Goal: Information Seeking & Learning: Find specific fact

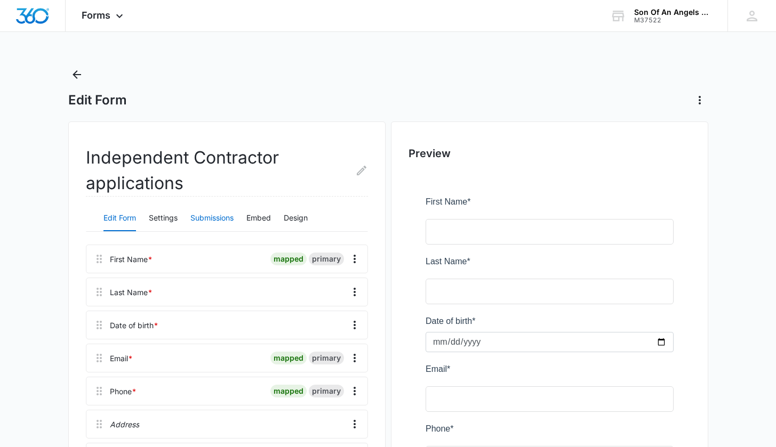
click at [204, 215] on button "Submissions" at bounding box center [211, 219] width 43 height 26
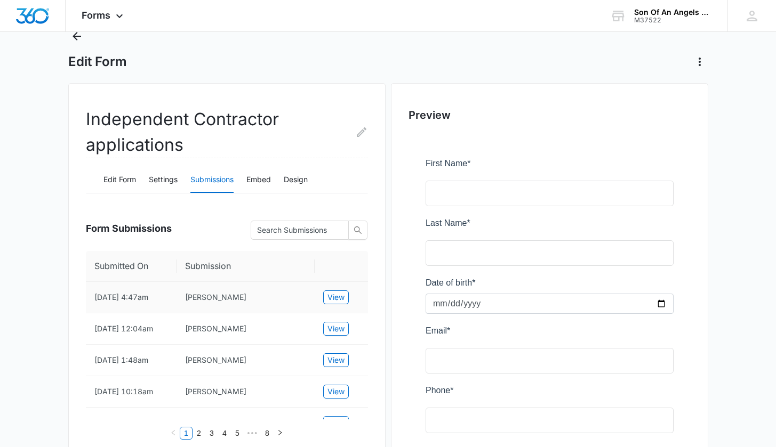
scroll to position [42, 0]
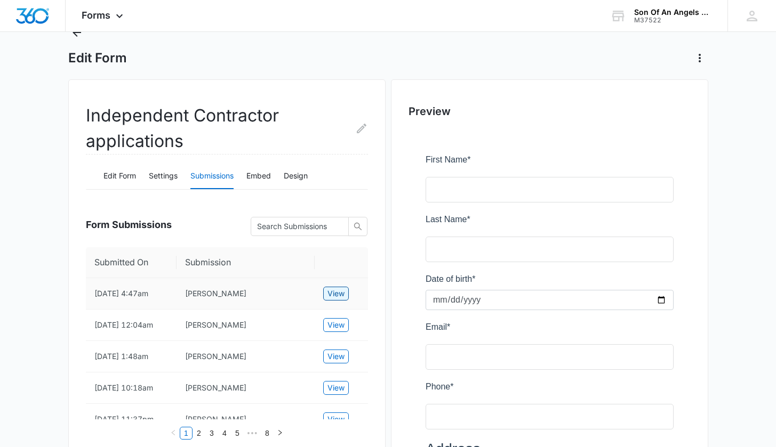
click at [330, 295] on span "View" at bounding box center [335, 294] width 17 height 12
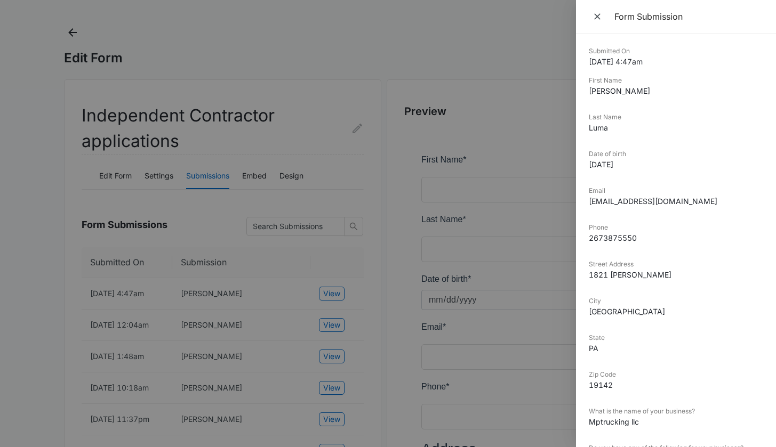
click at [276, 305] on div at bounding box center [388, 223] width 776 height 447
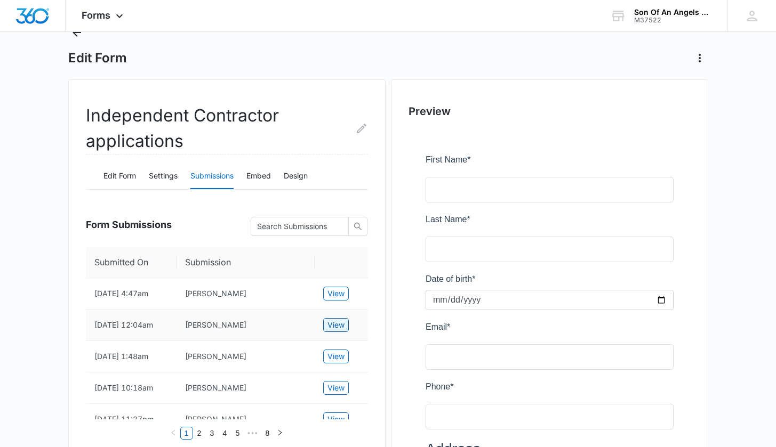
click at [341, 328] on span "View" at bounding box center [335, 325] width 17 height 12
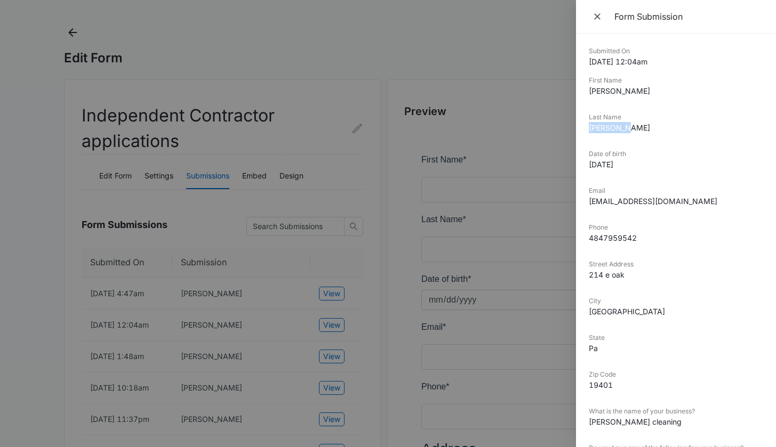
drag, startPoint x: 622, startPoint y: 127, endPoint x: 583, endPoint y: 126, distance: 38.9
click at [583, 126] on div "Submitted On 10/01/2025 12:04am First Name Jonathan Last Name Izaguirre Date of…" at bounding box center [676, 241] width 200 height 414
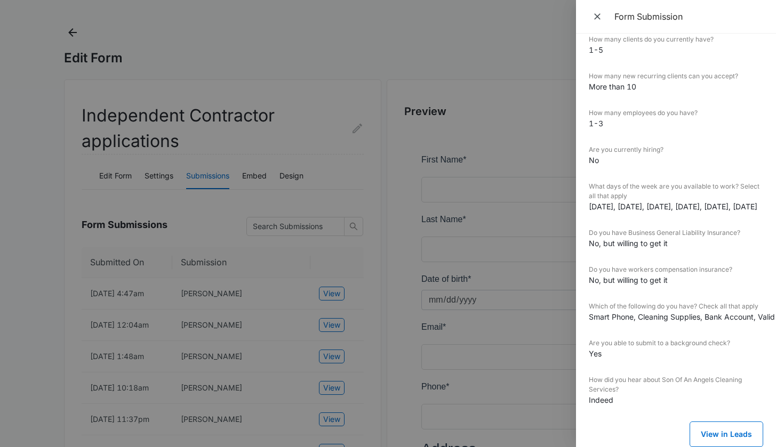
scroll to position [724, 0]
click at [711, 425] on button "View in Leads" at bounding box center [726, 435] width 74 height 26
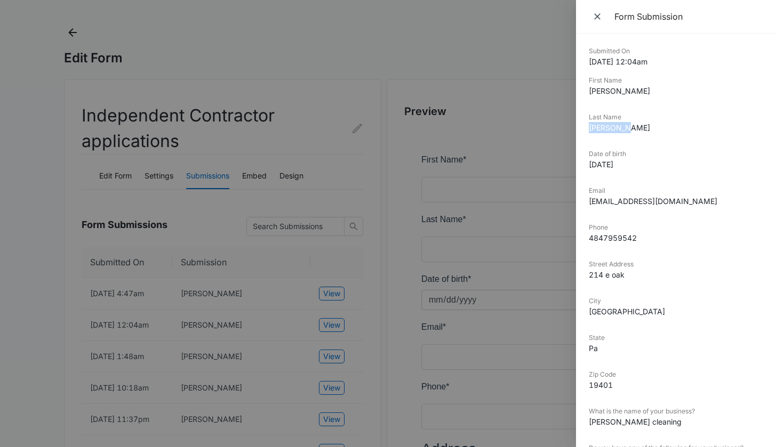
scroll to position [0, 0]
copy dd "Izaguirre"
drag, startPoint x: 673, startPoint y: 201, endPoint x: 580, endPoint y: 204, distance: 92.8
click at [580, 204] on div "Submitted On 10/01/2025 12:04am First Name Jonathan Last Name Izaguirre Date of…" at bounding box center [676, 241] width 200 height 414
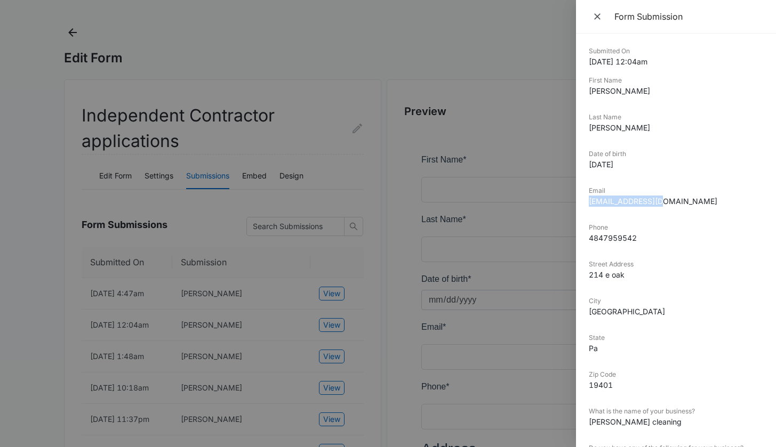
copy dd "suinyv2@gmail.com"
drag, startPoint x: 648, startPoint y: 242, endPoint x: 587, endPoint y: 239, distance: 61.4
click at [587, 239] on div "Submitted On 10/01/2025 12:04am First Name Jonathan Last Name Izaguirre Date of…" at bounding box center [676, 241] width 200 height 414
copy dd "4847959542"
click at [63, 296] on div at bounding box center [388, 223] width 776 height 447
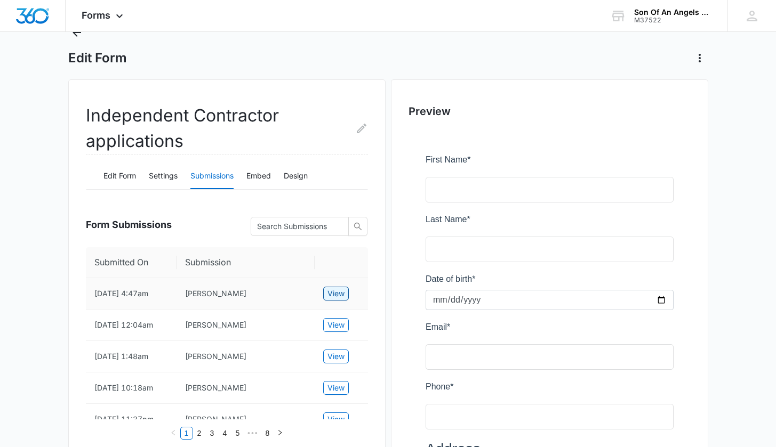
click at [341, 294] on span "View" at bounding box center [335, 294] width 17 height 12
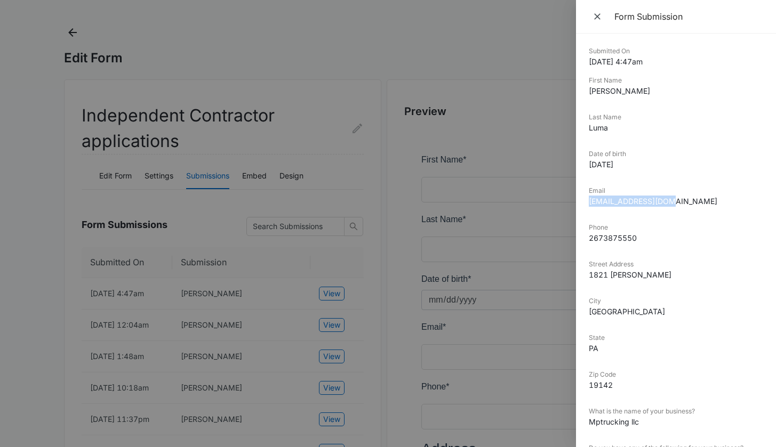
drag, startPoint x: 678, startPoint y: 203, endPoint x: 584, endPoint y: 205, distance: 94.4
click at [584, 205] on div "Submitted On 10/08/2025 4:47am First Name David Last Name Luma Date of birth 19…" at bounding box center [676, 241] width 200 height 414
copy dd "Mptruckco@gmail.com"
click at [353, 36] on div at bounding box center [388, 223] width 776 height 447
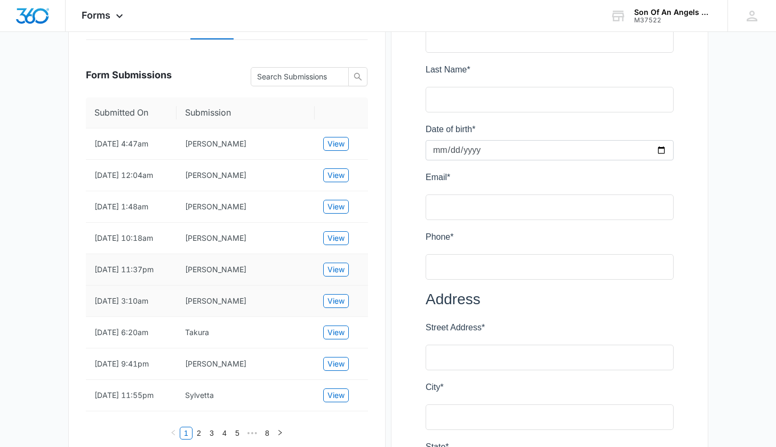
scroll to position [199, 0]
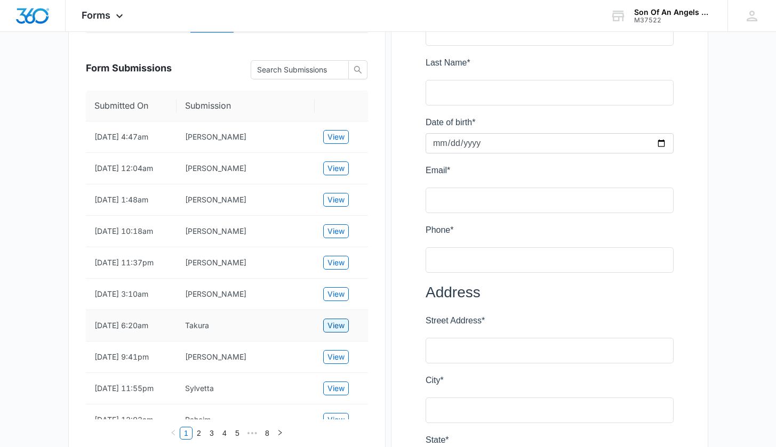
click at [336, 332] on span "View" at bounding box center [335, 326] width 17 height 12
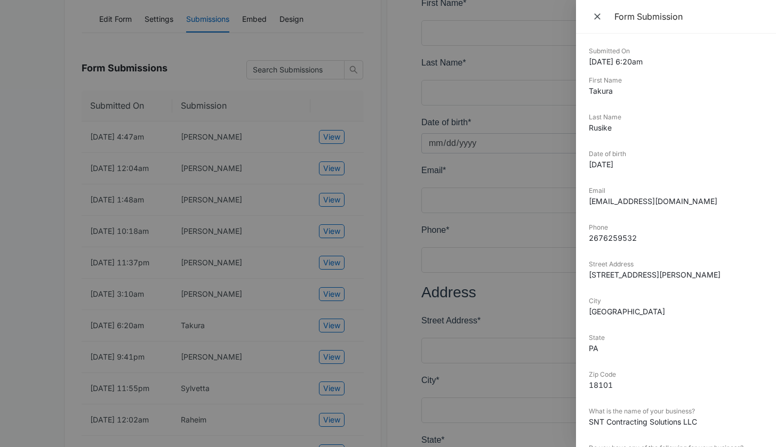
drag, startPoint x: 728, startPoint y: 206, endPoint x: 579, endPoint y: 204, distance: 148.2
click at [579, 204] on div "Submitted On 9/06/2025 6:20am First Name Takura Last Name Rusike Date of birth …" at bounding box center [676, 241] width 200 height 414
copy dd "admin@sntcontractingsolutions.com"
drag, startPoint x: 646, startPoint y: 242, endPoint x: 587, endPoint y: 244, distance: 59.2
click at [587, 244] on div "Submitted On 9/06/2025 6:20am First Name Takura Last Name Rusike Date of birth …" at bounding box center [676, 241] width 200 height 414
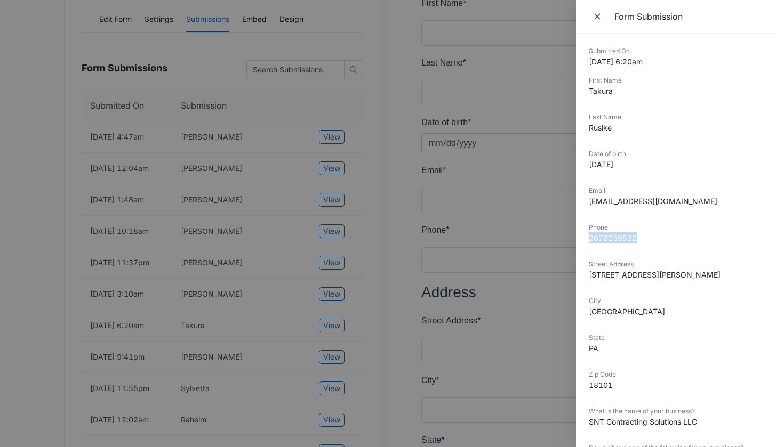
copy dd "2676259532"
click at [402, 239] on div at bounding box center [388, 223] width 776 height 447
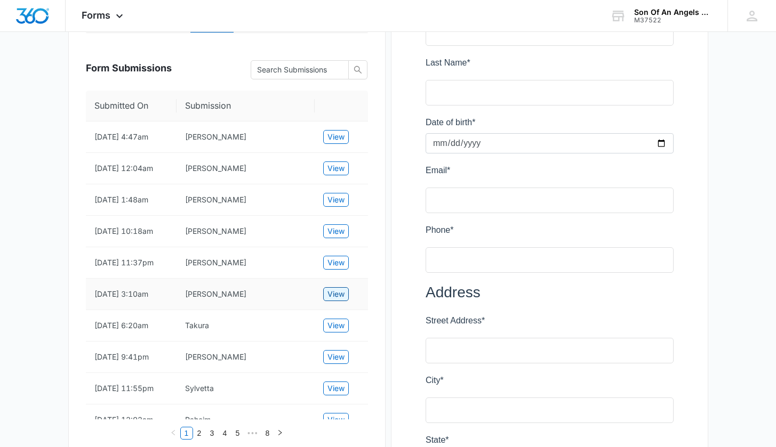
click at [337, 300] on span "View" at bounding box center [335, 294] width 17 height 12
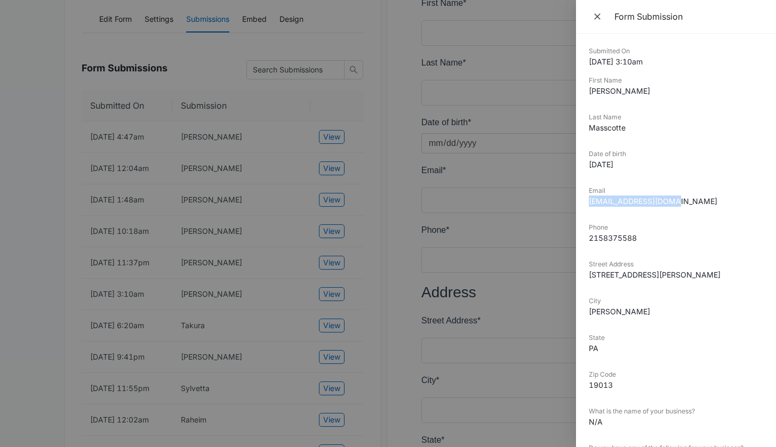
drag, startPoint x: 674, startPoint y: 200, endPoint x: 577, endPoint y: 206, distance: 97.7
click at [577, 206] on div "Submitted On 9/17/2025 3:10am First Name Kimberly Last Name Masscotte Date of b…" at bounding box center [676, 241] width 200 height 414
copy dd "kmasscotte@gmail.com"
drag, startPoint x: 647, startPoint y: 243, endPoint x: 584, endPoint y: 239, distance: 63.5
click at [584, 239] on div "Submitted On 9/17/2025 3:10am First Name Kimberly Last Name Masscotte Date of b…" at bounding box center [676, 241] width 200 height 414
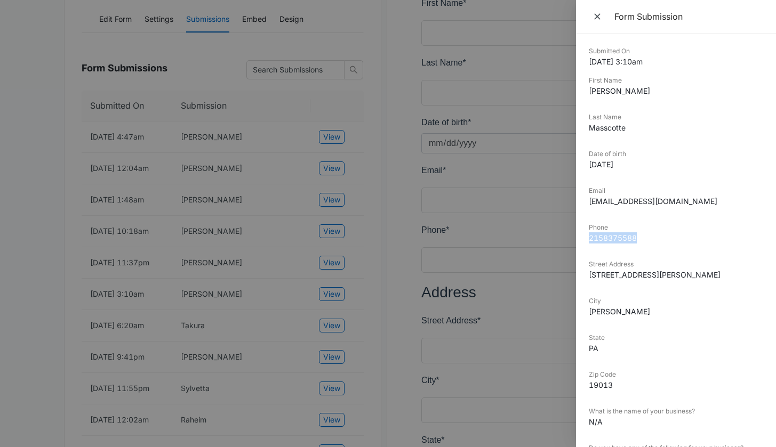
copy dd "2158375588"
click at [18, 358] on div at bounding box center [388, 223] width 776 height 447
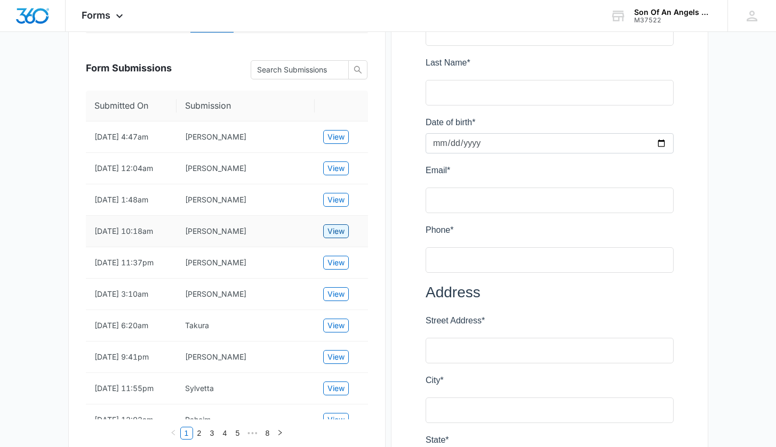
click at [341, 237] on span "View" at bounding box center [335, 231] width 17 height 12
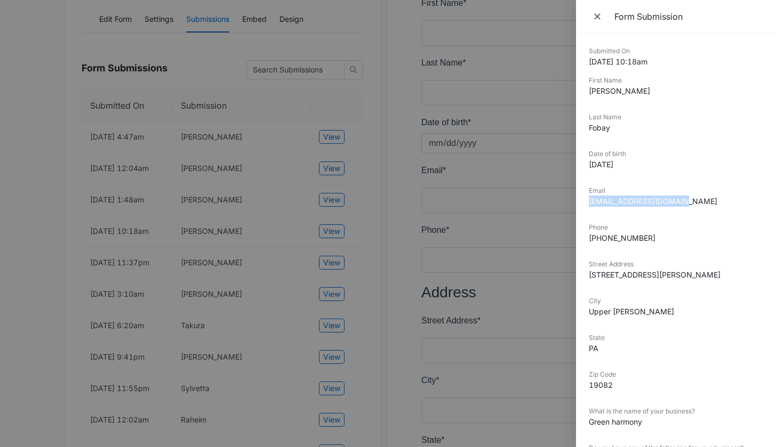
drag, startPoint x: 692, startPoint y: 195, endPoint x: 701, endPoint y: 209, distance: 17.5
click at [701, 209] on div "Email Josephnfobay@gmail.com" at bounding box center [675, 200] width 174 height 28
copy div "Josephnfobay@gmail.com"
click at [595, 21] on icon "Close" at bounding box center [597, 16] width 11 height 11
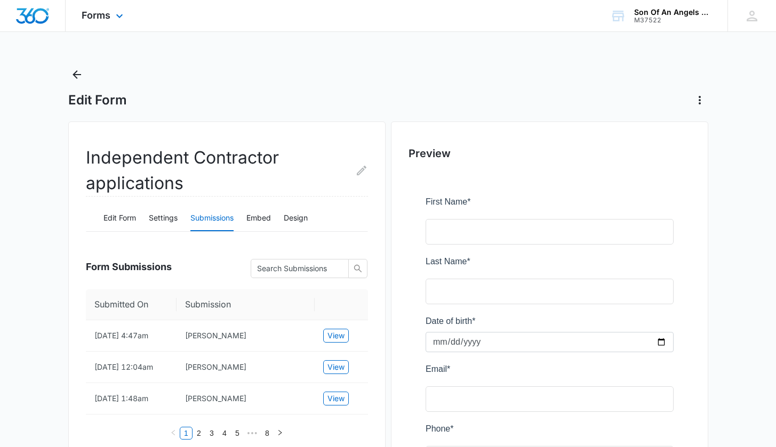
scroll to position [0, 0]
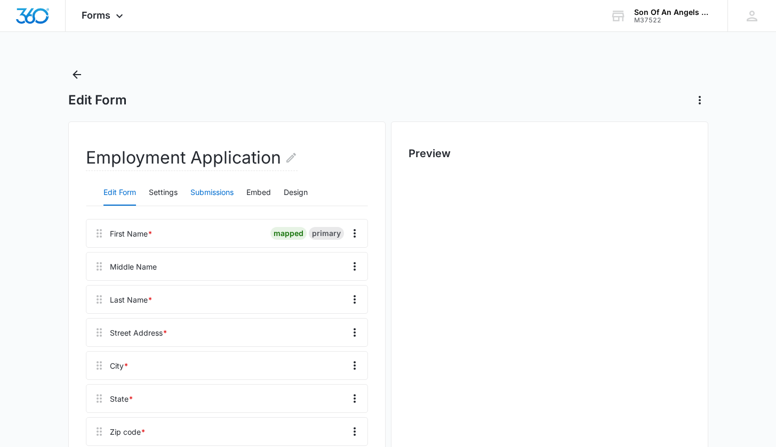
click at [209, 192] on button "Submissions" at bounding box center [211, 193] width 43 height 26
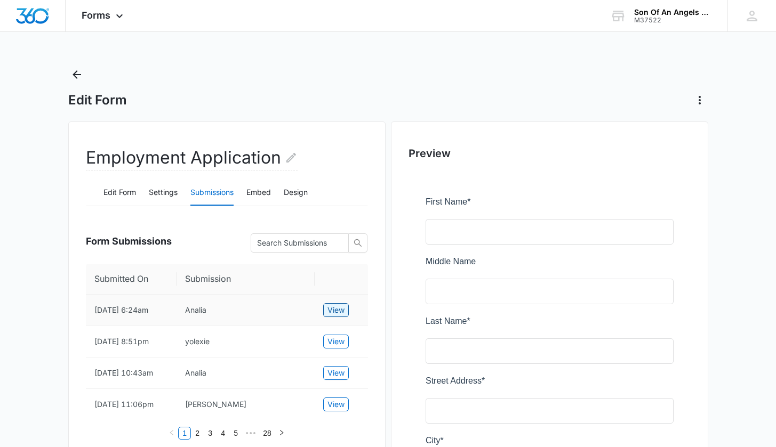
click at [335, 309] on span "View" at bounding box center [335, 310] width 17 height 12
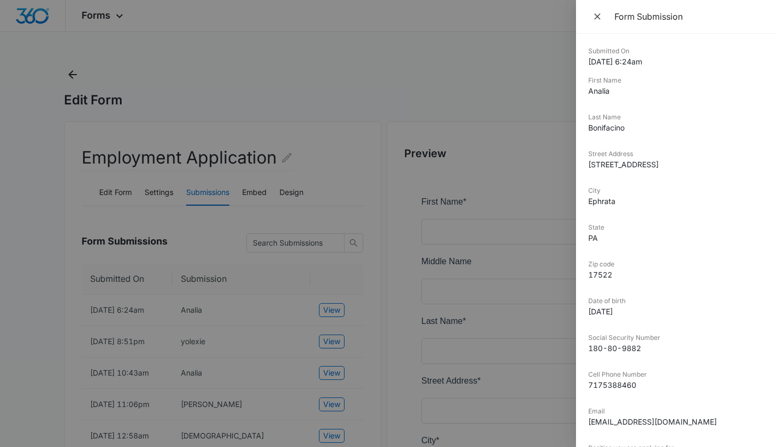
click at [516, 61] on div at bounding box center [388, 223] width 776 height 447
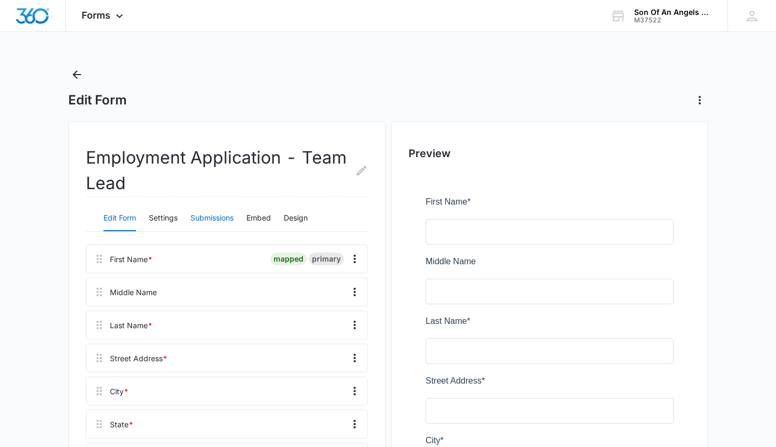
click at [223, 213] on button "Submissions" at bounding box center [211, 219] width 43 height 26
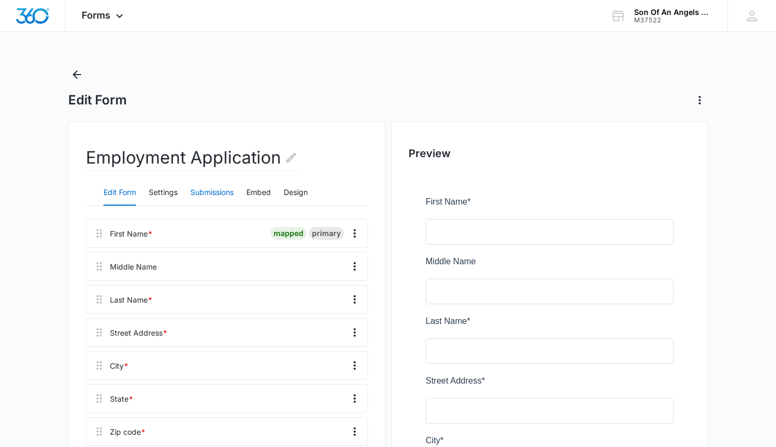
click at [213, 188] on button "Submissions" at bounding box center [211, 193] width 43 height 26
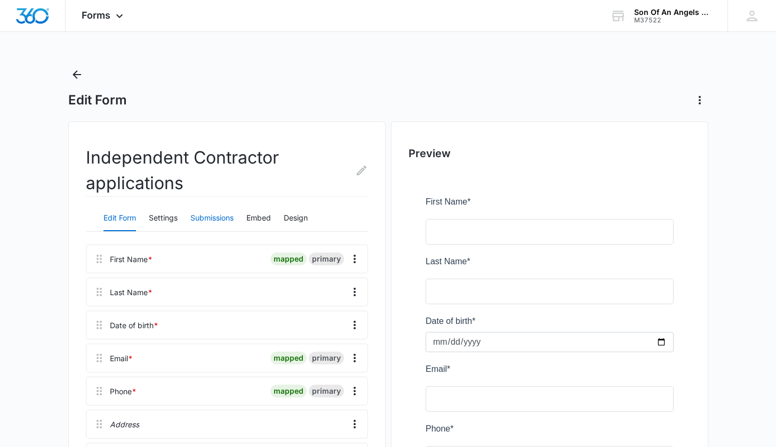
click at [214, 218] on button "Submissions" at bounding box center [211, 219] width 43 height 26
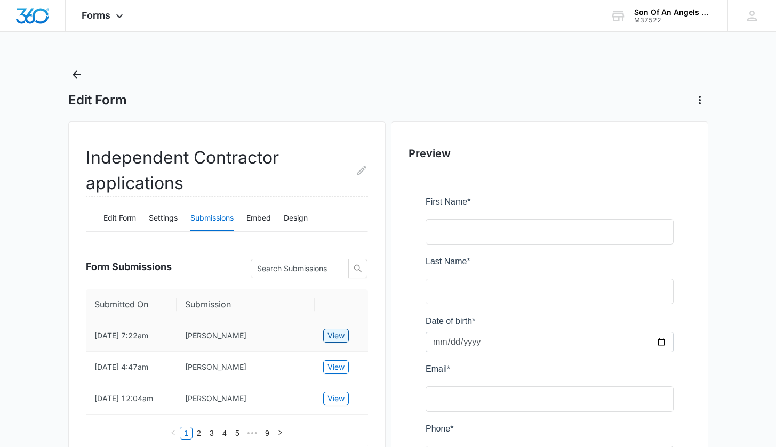
click at [341, 334] on span "View" at bounding box center [335, 336] width 17 height 12
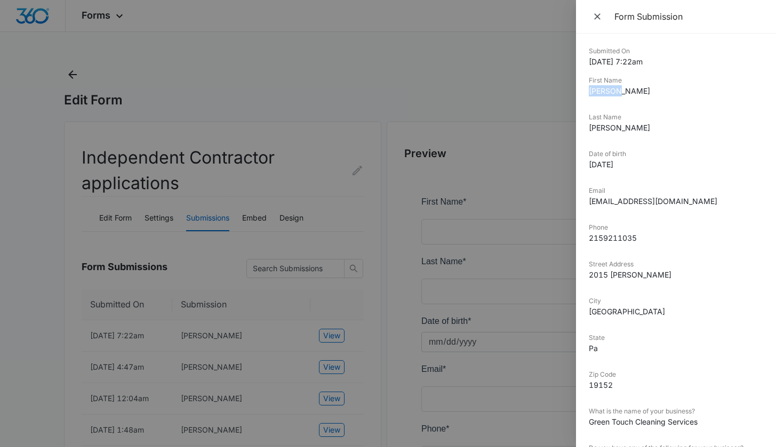
drag, startPoint x: 625, startPoint y: 93, endPoint x: 583, endPoint y: 94, distance: 42.1
click at [583, 94] on div "Submitted On [DATE] 7:22am First Name [PERSON_NAME] Last Name [PERSON_NAME] Dat…" at bounding box center [676, 241] width 200 height 414
copy dd "[PERSON_NAME]"
drag, startPoint x: 634, startPoint y: 132, endPoint x: 585, endPoint y: 130, distance: 49.1
click at [585, 130] on div "Submitted On [DATE] 7:22am First Name [PERSON_NAME] Last Name [PERSON_NAME] Dat…" at bounding box center [676, 241] width 200 height 414
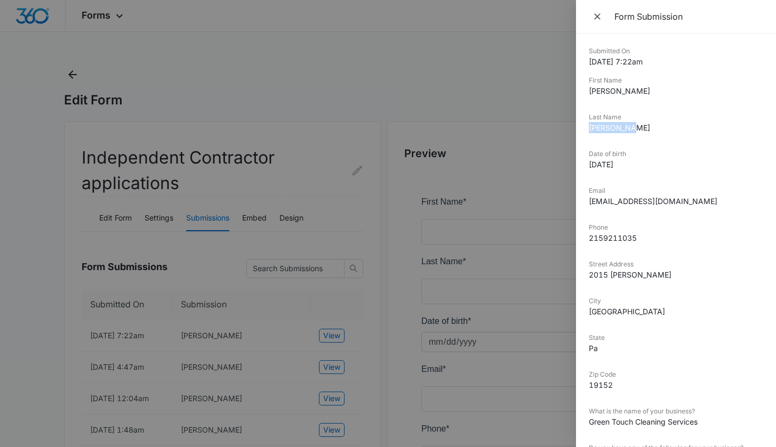
copy dd "[PERSON_NAME]"
drag, startPoint x: 692, startPoint y: 201, endPoint x: 590, endPoint y: 202, distance: 102.9
click at [590, 203] on dd "[EMAIL_ADDRESS][DOMAIN_NAME]" at bounding box center [675, 201] width 174 height 11
copy dd "[EMAIL_ADDRESS][DOMAIN_NAME]"
drag, startPoint x: 641, startPoint y: 239, endPoint x: 582, endPoint y: 240, distance: 58.6
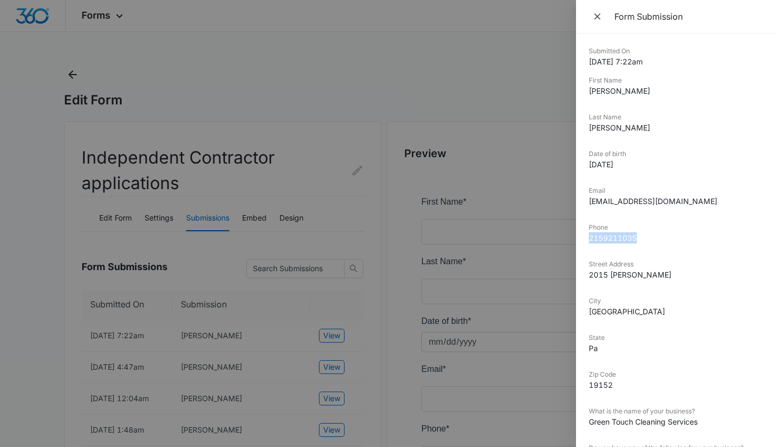
click at [582, 240] on div "Submitted On [DATE] 7:22am First Name [PERSON_NAME] Last Name [PERSON_NAME] Dat…" at bounding box center [676, 241] width 200 height 414
copy dd "2159211035"
click at [299, 76] on div at bounding box center [388, 223] width 776 height 447
